Goal: Navigation & Orientation: Find specific page/section

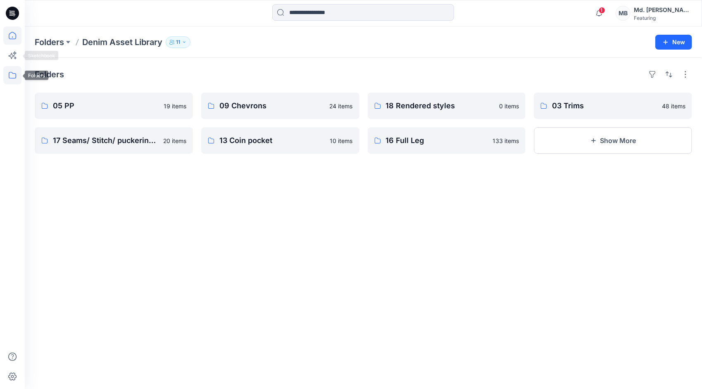
click at [9, 40] on icon at bounding box center [12, 35] width 18 height 18
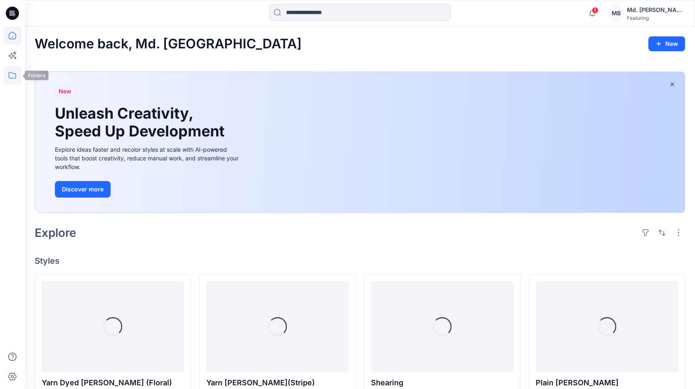
click at [12, 76] on icon at bounding box center [12, 75] width 18 height 18
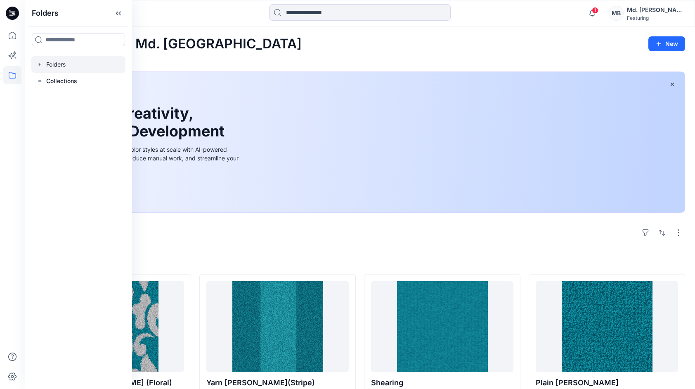
click at [40, 64] on icon "button" at bounding box center [40, 64] width 2 height 3
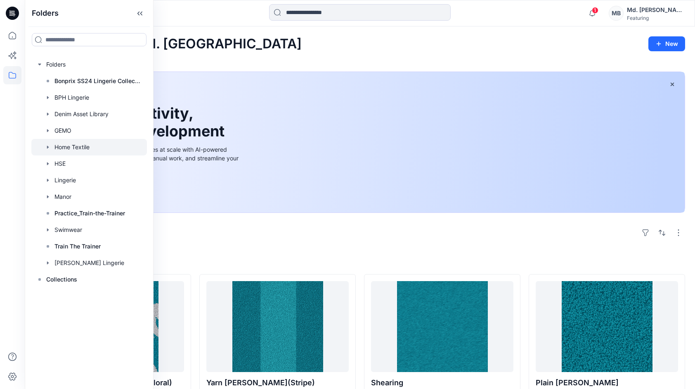
click at [69, 144] on div at bounding box center [89, 147] width 116 height 17
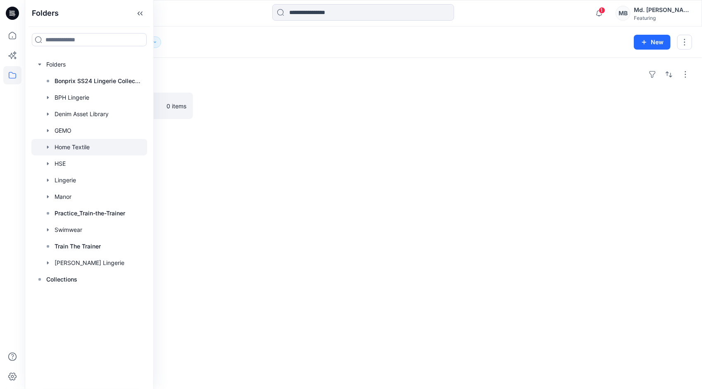
click at [211, 127] on div "Folders Towels 0 items" at bounding box center [363, 223] width 677 height 331
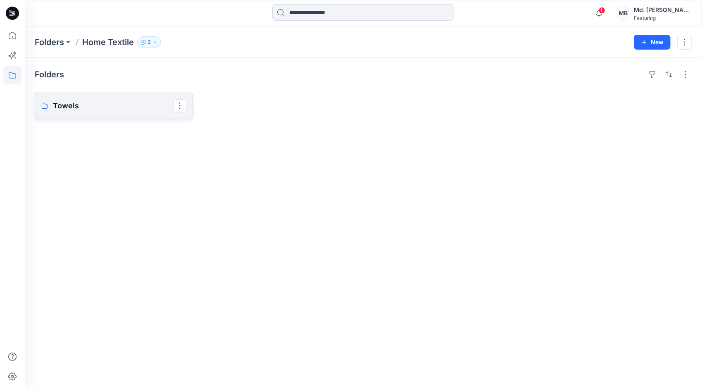
click at [170, 106] on p "Towels" at bounding box center [113, 106] width 120 height 12
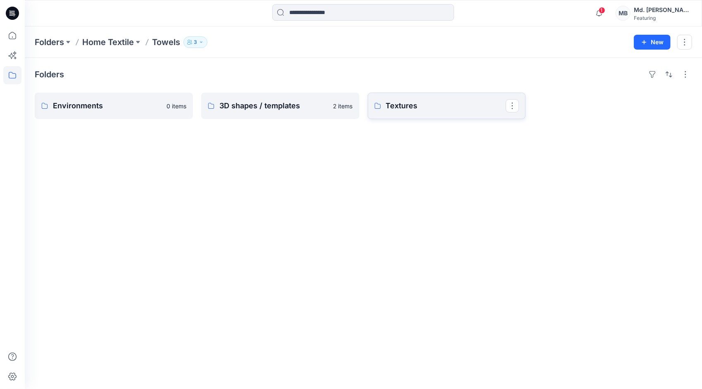
click at [411, 106] on p "Textures" at bounding box center [446, 106] width 120 height 12
click at [438, 102] on p "Main material" at bounding box center [446, 106] width 120 height 12
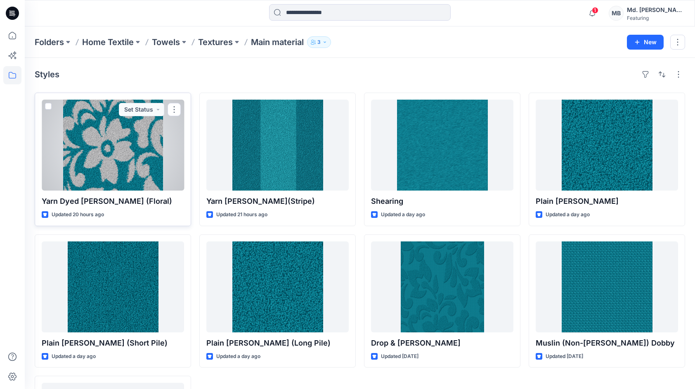
click at [123, 154] on div at bounding box center [113, 145] width 142 height 91
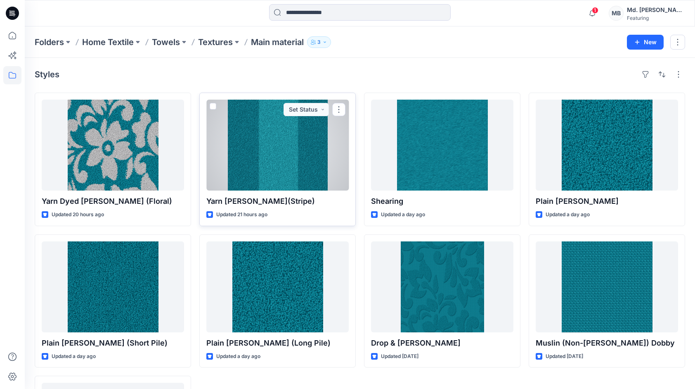
click at [272, 157] on div at bounding box center [277, 145] width 142 height 91
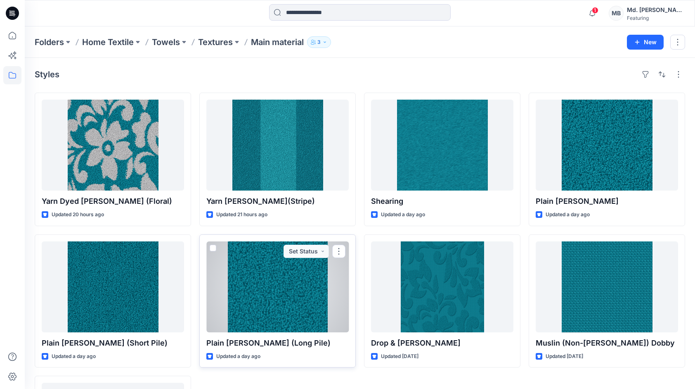
click at [271, 301] on div at bounding box center [277, 286] width 142 height 91
click at [263, 279] on div at bounding box center [277, 286] width 142 height 91
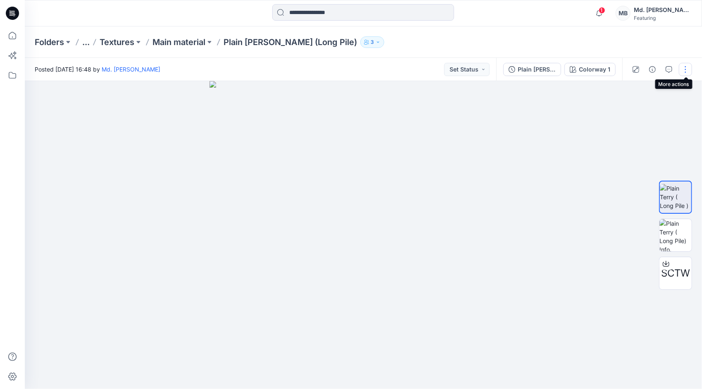
click at [687, 69] on button "button" at bounding box center [685, 69] width 13 height 13
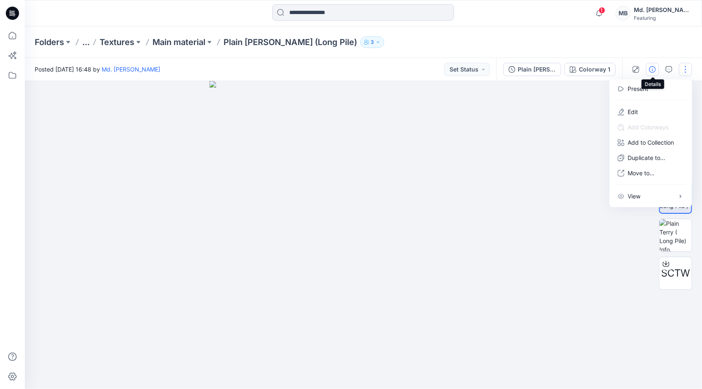
click at [655, 72] on icon "button" at bounding box center [652, 69] width 7 height 7
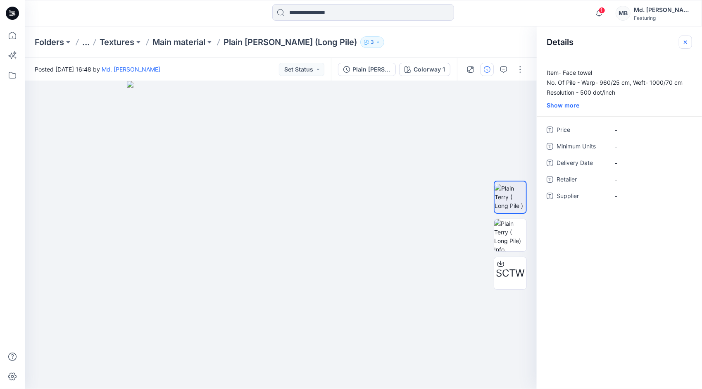
click at [683, 40] on icon "button" at bounding box center [685, 42] width 7 height 7
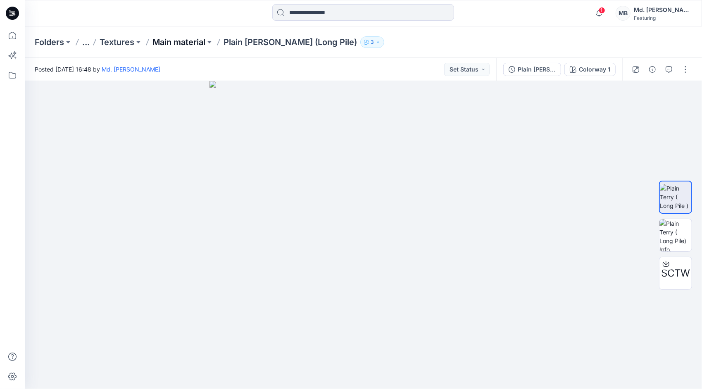
click at [197, 45] on p "Main material" at bounding box center [178, 42] width 53 height 12
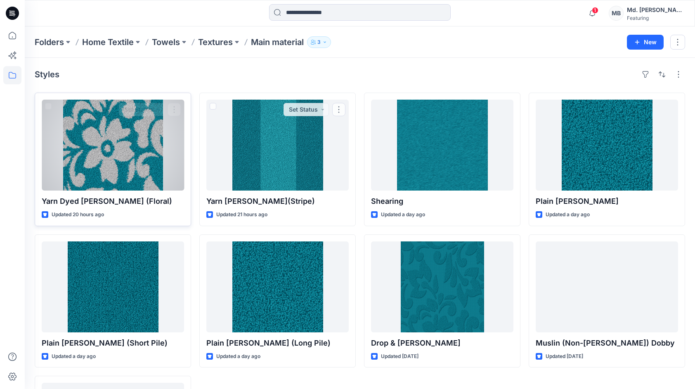
click at [132, 163] on div at bounding box center [113, 145] width 142 height 91
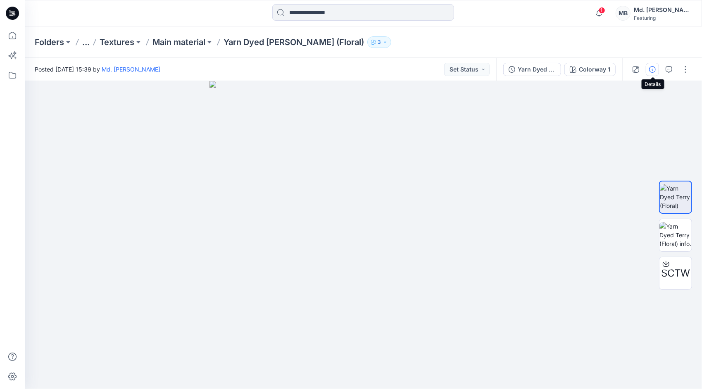
click at [650, 69] on icon "button" at bounding box center [652, 69] width 7 height 7
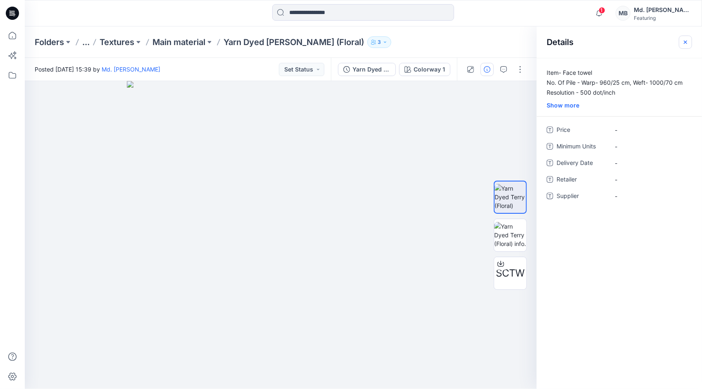
click at [686, 39] on icon "button" at bounding box center [685, 42] width 7 height 7
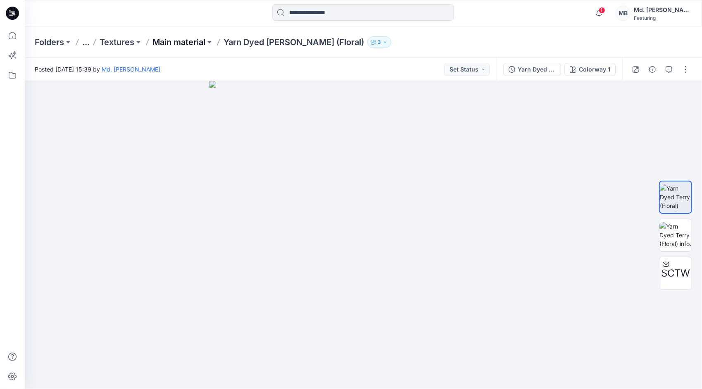
click at [185, 40] on p "Main material" at bounding box center [178, 42] width 53 height 12
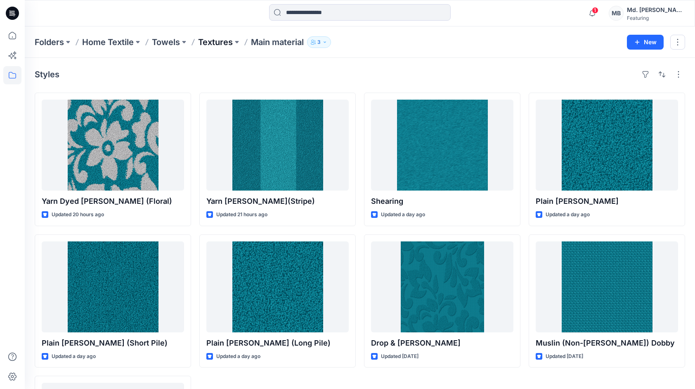
click at [211, 38] on p "Textures" at bounding box center [215, 42] width 35 height 12
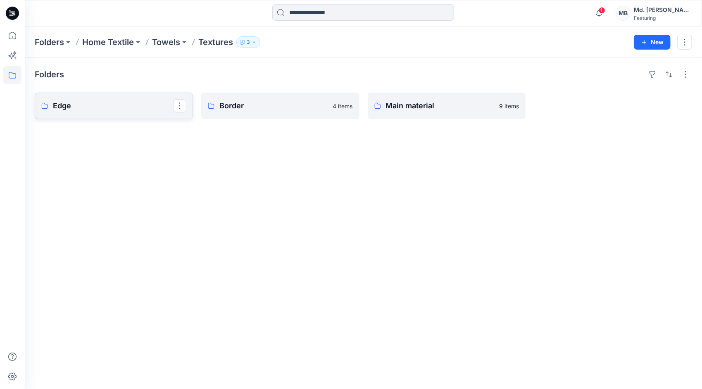
click at [117, 111] on p "Edge" at bounding box center [113, 106] width 120 height 12
